Goal: Navigation & Orientation: Find specific page/section

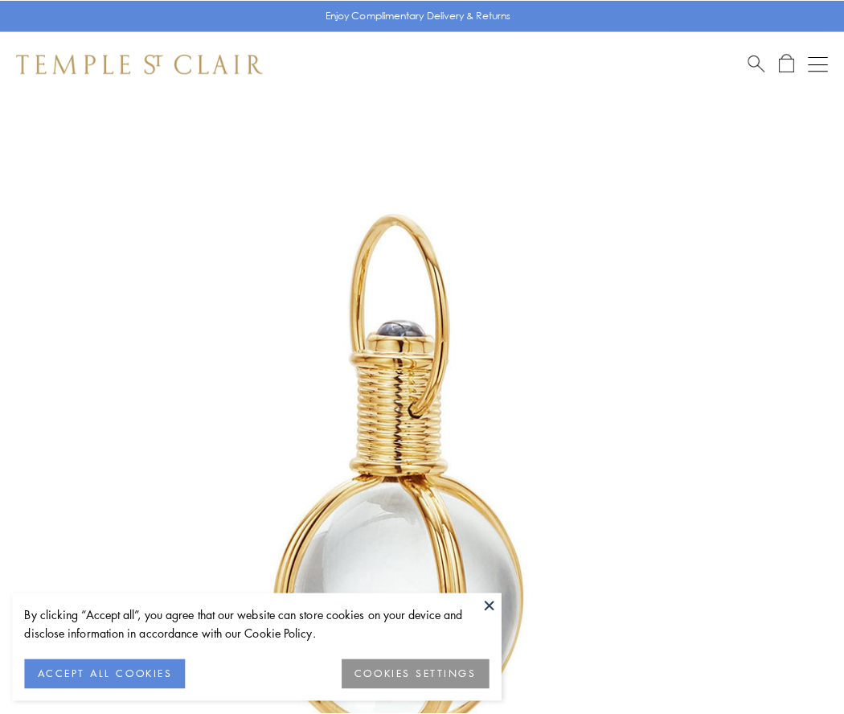
scroll to position [420, 0]
